Goal: Task Accomplishment & Management: Complete application form

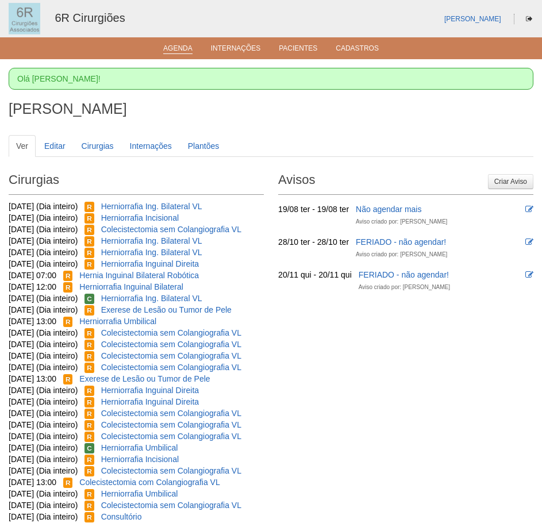
click at [173, 53] on link "Agenda" at bounding box center [177, 49] width 29 height 10
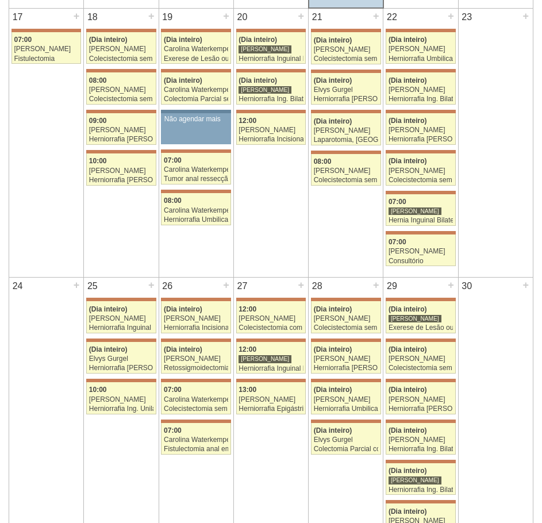
scroll to position [862, 0]
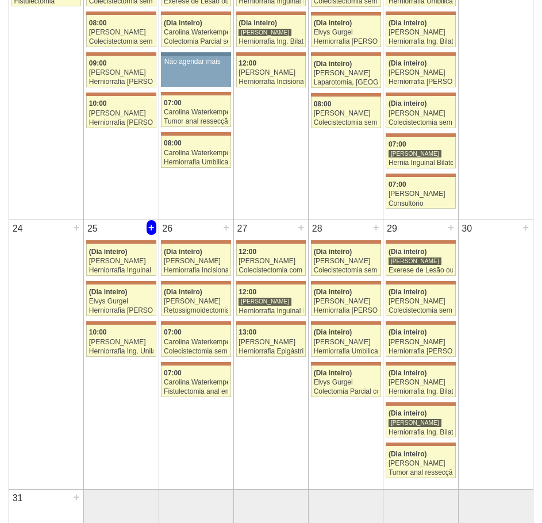
click at [150, 227] on div "+" at bounding box center [151, 227] width 10 height 15
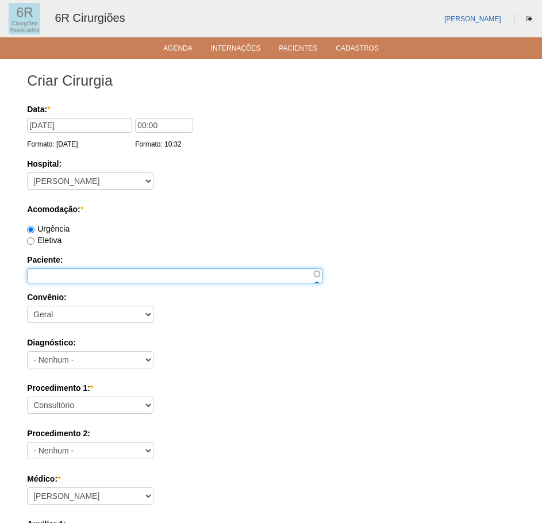
click at [62, 271] on input "Paciente:" at bounding box center [174, 275] width 295 height 15
paste input "[PERSON_NAME]"
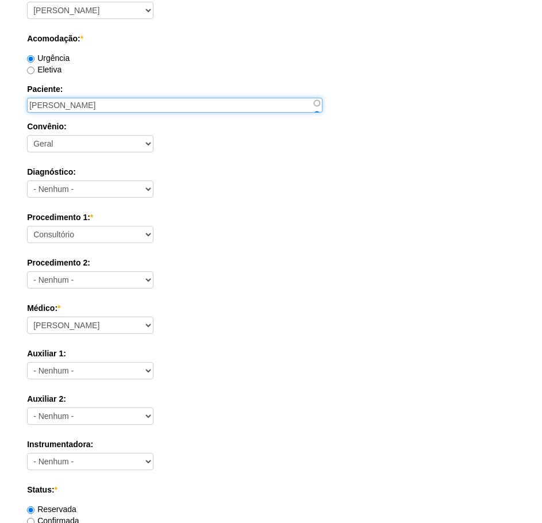
scroll to position [172, 0]
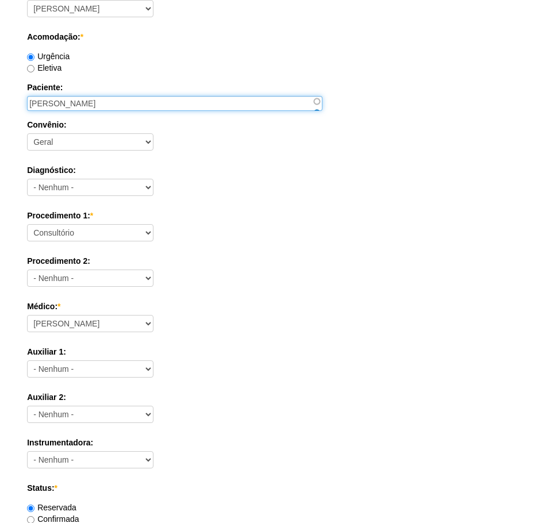
type input "[PERSON_NAME]"
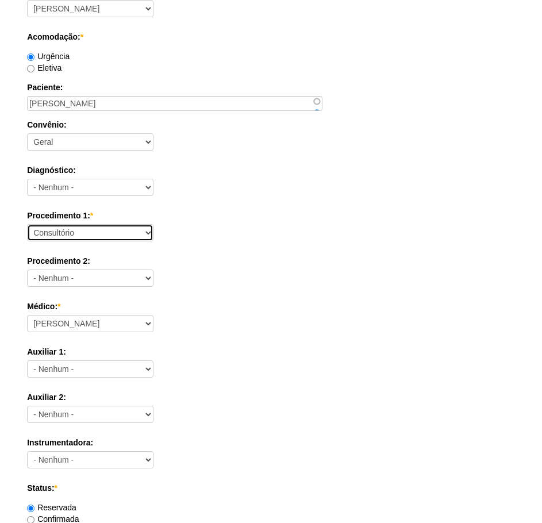
click at [118, 225] on select "Consultório Abscesso Hepático - Drenagem Abscesso perianal Amputação Abdômino P…" at bounding box center [90, 232] width 126 height 17
select select "66621"
click at [27, 224] on select "Consultório Abscesso Hepático - Drenagem Abscesso perianal Amputação Abdômino P…" at bounding box center [90, 232] width 126 height 17
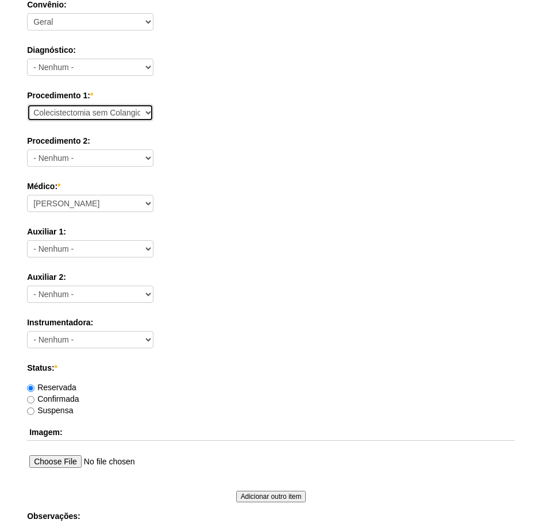
scroll to position [287, 0]
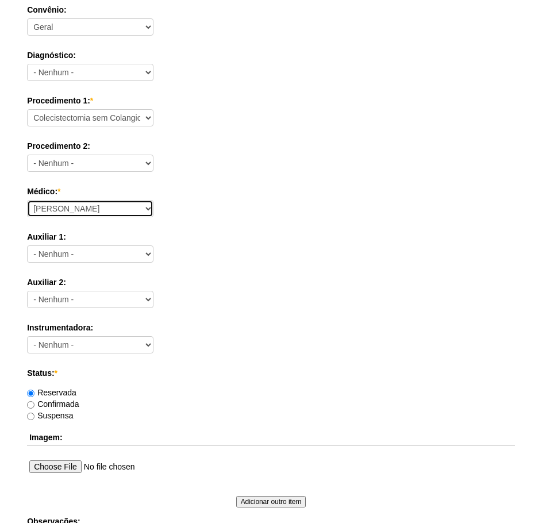
click at [101, 203] on select "Aline Zanon Bariatricas Bruno Bulisani Bruno Oliveira Carolina Waterkemper Elvy…" at bounding box center [90, 208] width 126 height 17
select select "72"
click at [27, 200] on select "Aline Zanon Bariatricas Bruno Bulisani Bruno Oliveira Carolina Waterkemper Elvy…" at bounding box center [90, 208] width 126 height 17
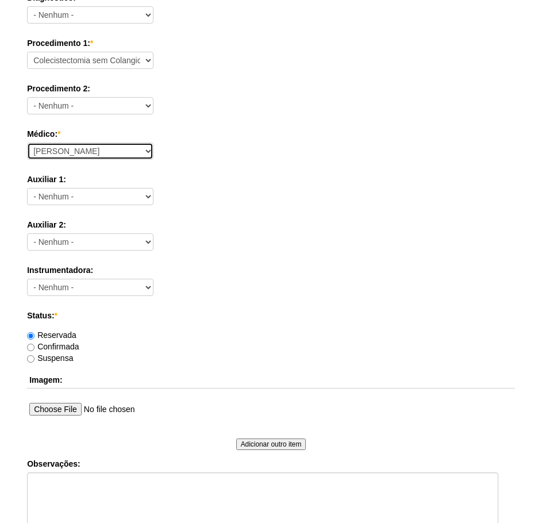
scroll to position [460, 0]
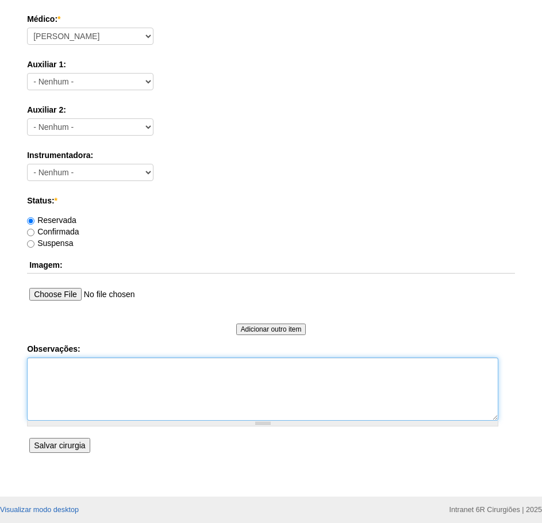
click at [101, 403] on textarea "Observações:" at bounding box center [262, 388] width 471 height 63
click at [125, 366] on textarea "PACIENTE ONCOLOGICA COM CRISE DE PANCREATITE RECENTE ()" at bounding box center [262, 388] width 471 height 63
click at [314, 381] on textarea "PACIENTE ONCOLOGICA (CA DE PULMAO) COM CRISE DE PANCREATITE RECENTE ()" at bounding box center [262, 388] width 471 height 63
click at [358, 366] on textarea "PACIENTE ONCOLOGICA (CA DE PULMAO) COM CRISE DE PANCREATITE RECENTE ()" at bounding box center [262, 388] width 471 height 63
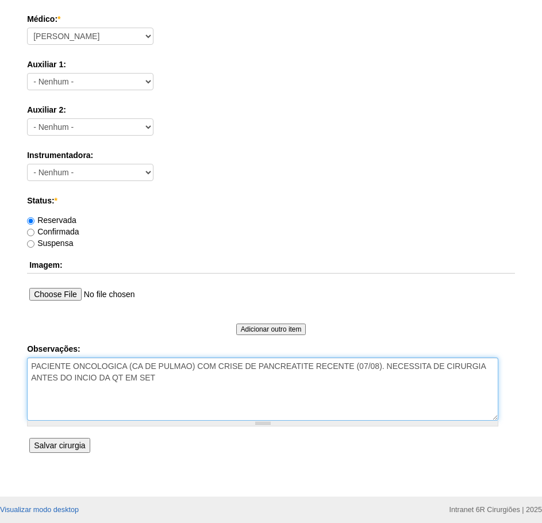
click at [86, 399] on textarea "PACIENTE ONCOLOGICA (CA DE PULMAO) COM CRISE DE PANCREATITE RECENTE (07/08). NE…" at bounding box center [262, 388] width 471 height 63
click at [149, 380] on textarea "PACIENTE ONCOLOGICA (CA DE PULMAO) COM CRISE DE PANCREATITE RECENTE (07/08). NE…" at bounding box center [262, 388] width 471 height 63
click at [172, 387] on textarea "PACIENTE ONCOLOGICA (CA DE PULMAO) COM CRISE DE PANCREATITE RECENTE (07/08). NE…" at bounding box center [262, 388] width 471 height 63
paste textarea "11964020319"
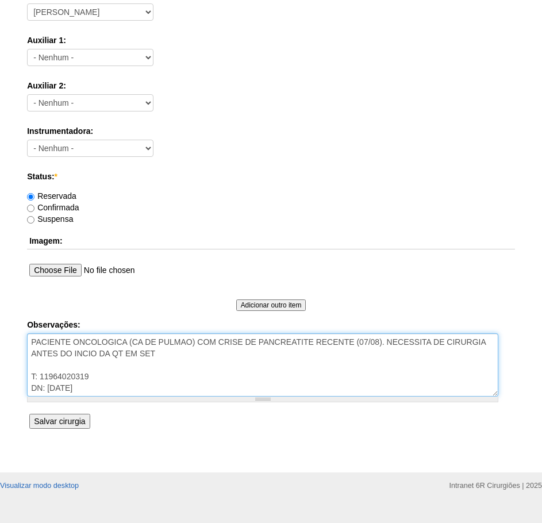
scroll to position [503, 0]
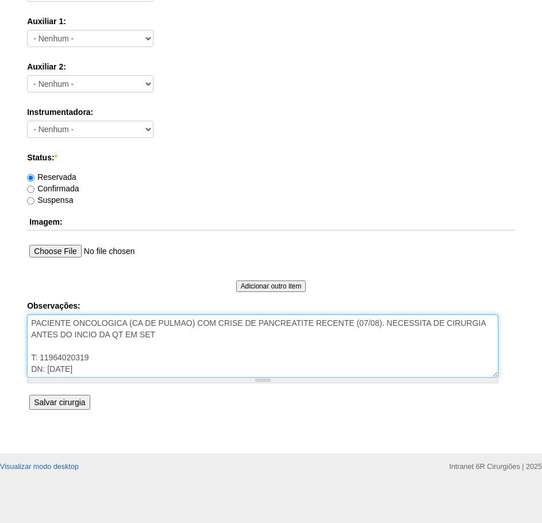
type textarea "PACIENTE ONCOLOGICA (CA DE PULMAO) COM CRISE DE PANCREATITE RECENTE (07/08). NE…"
click at [74, 408] on input "Salvar cirurgia" at bounding box center [59, 402] width 60 height 15
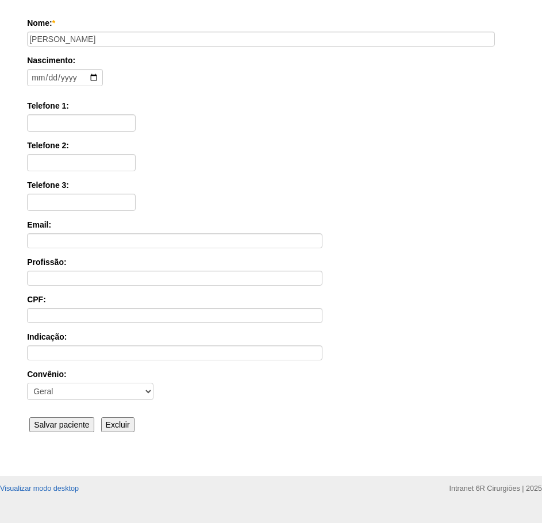
scroll to position [179, 0]
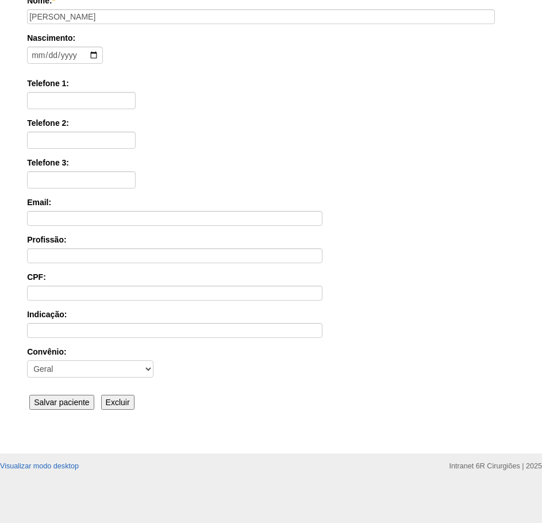
click at [57, 402] on input "Salvar paciente" at bounding box center [61, 402] width 65 height 15
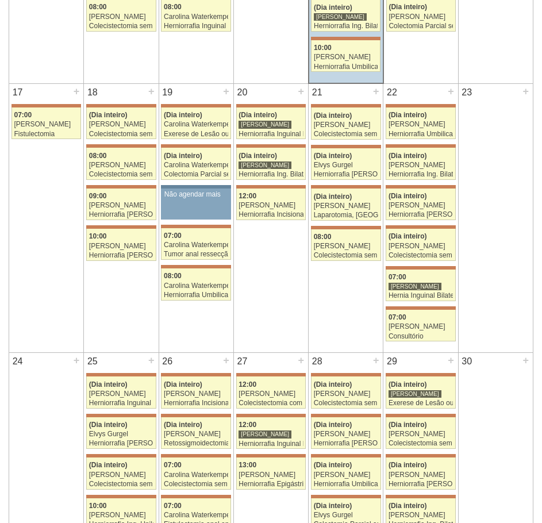
scroll to position [919, 0]
